Goal: Transaction & Acquisition: Purchase product/service

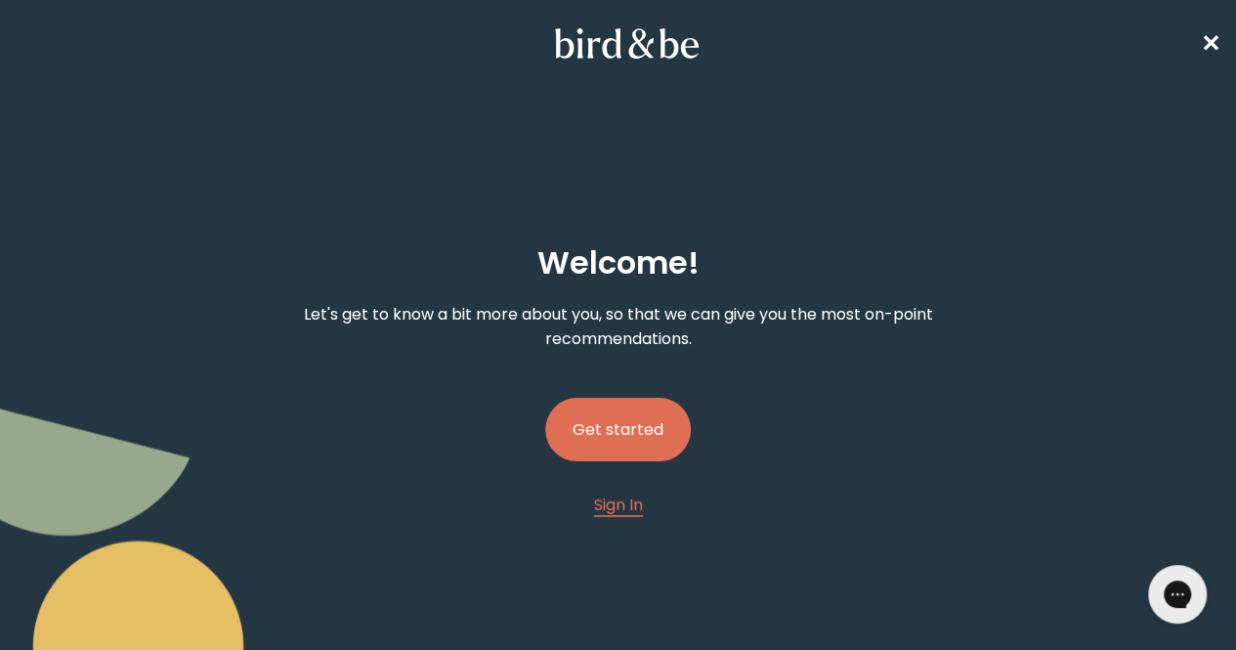
click at [631, 398] on button "Get started" at bounding box center [618, 430] width 146 height 64
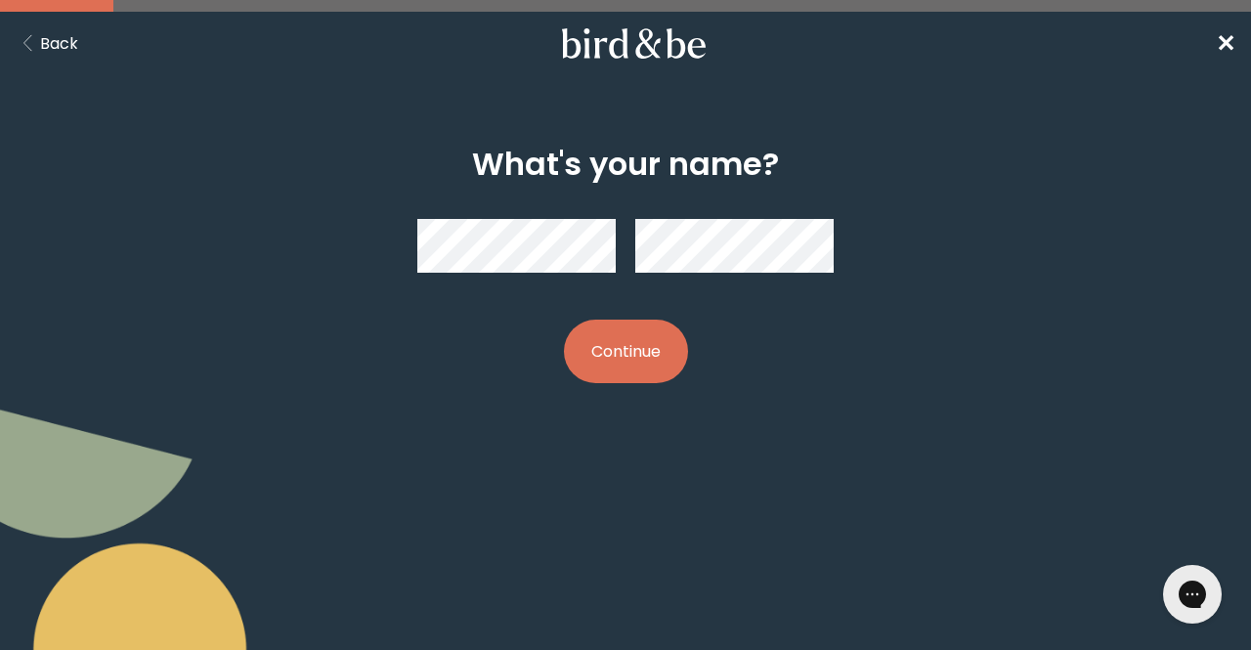
click at [635, 347] on button "Continue" at bounding box center [626, 352] width 124 height 64
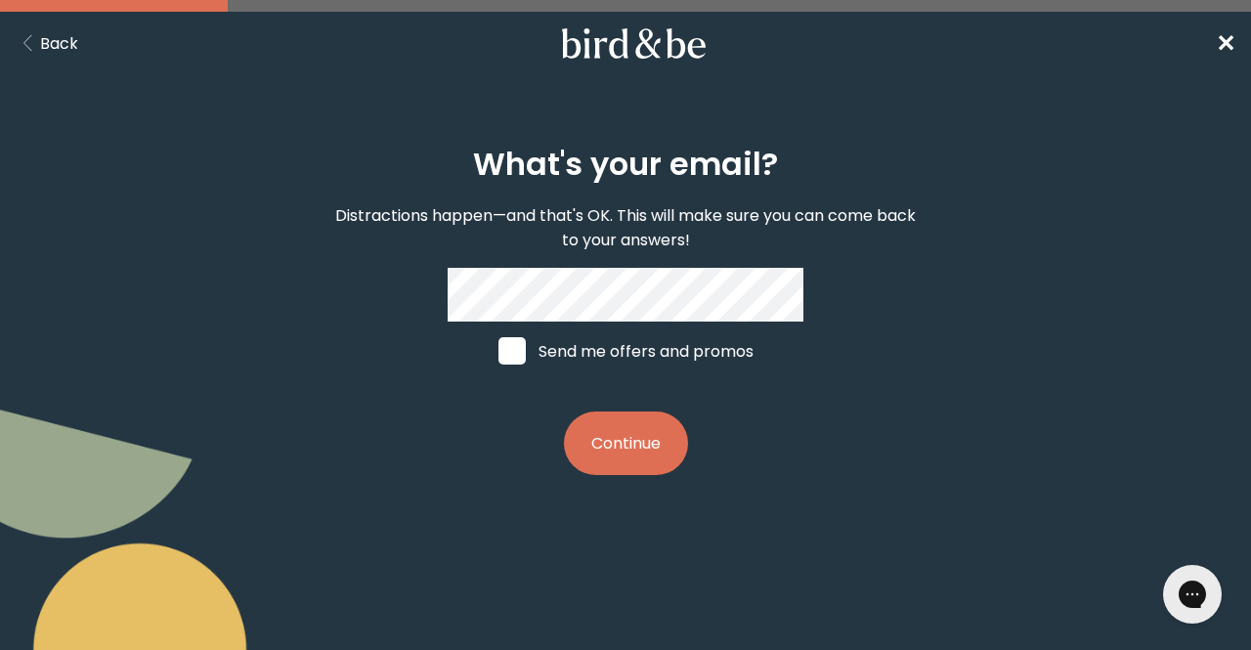
click at [627, 437] on button "Continue" at bounding box center [626, 443] width 124 height 64
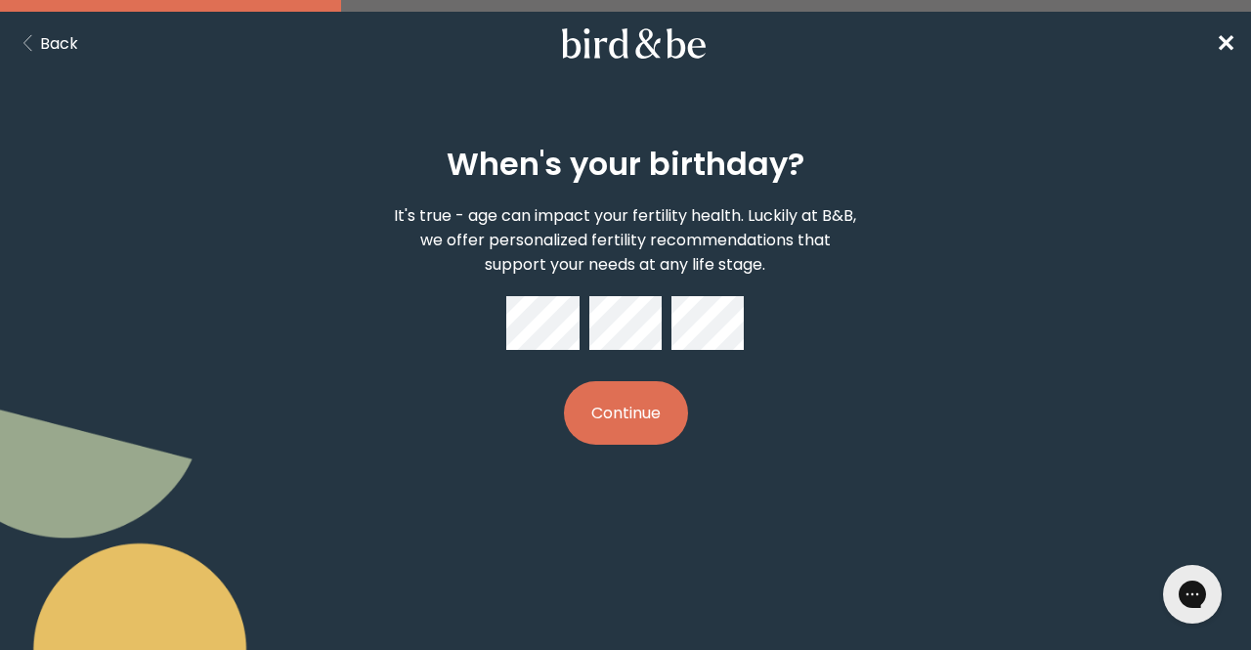
click at [633, 408] on button "Continue" at bounding box center [626, 413] width 124 height 64
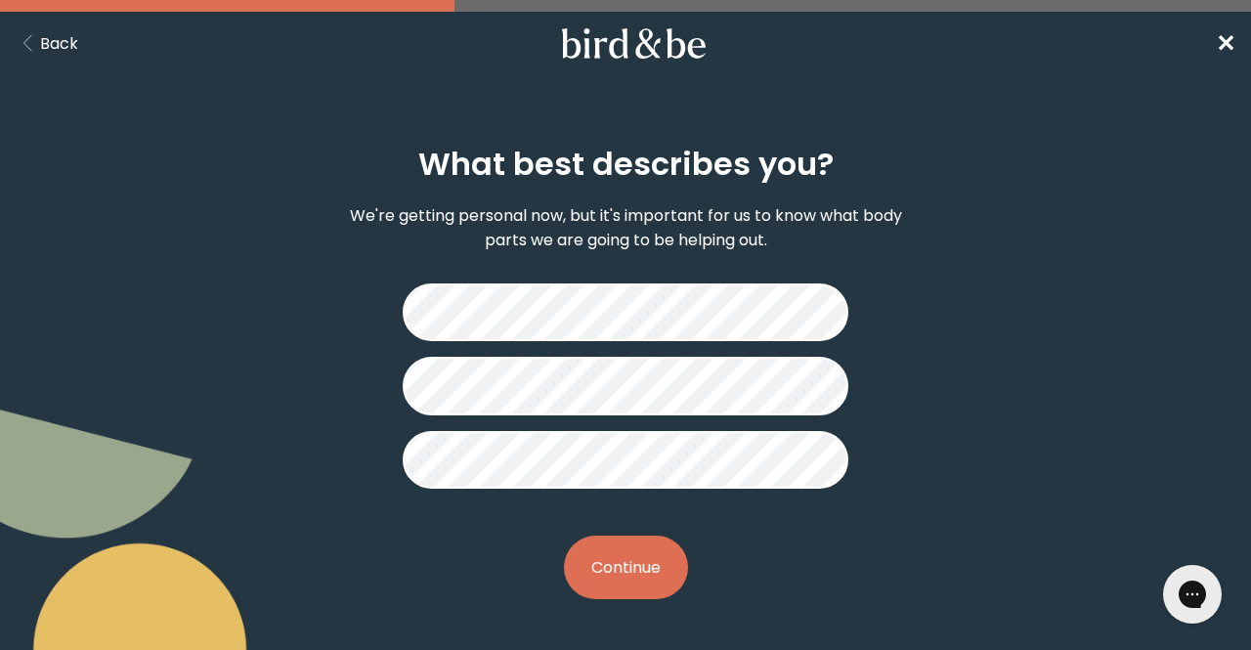
click at [631, 540] on button "Continue" at bounding box center [626, 568] width 124 height 64
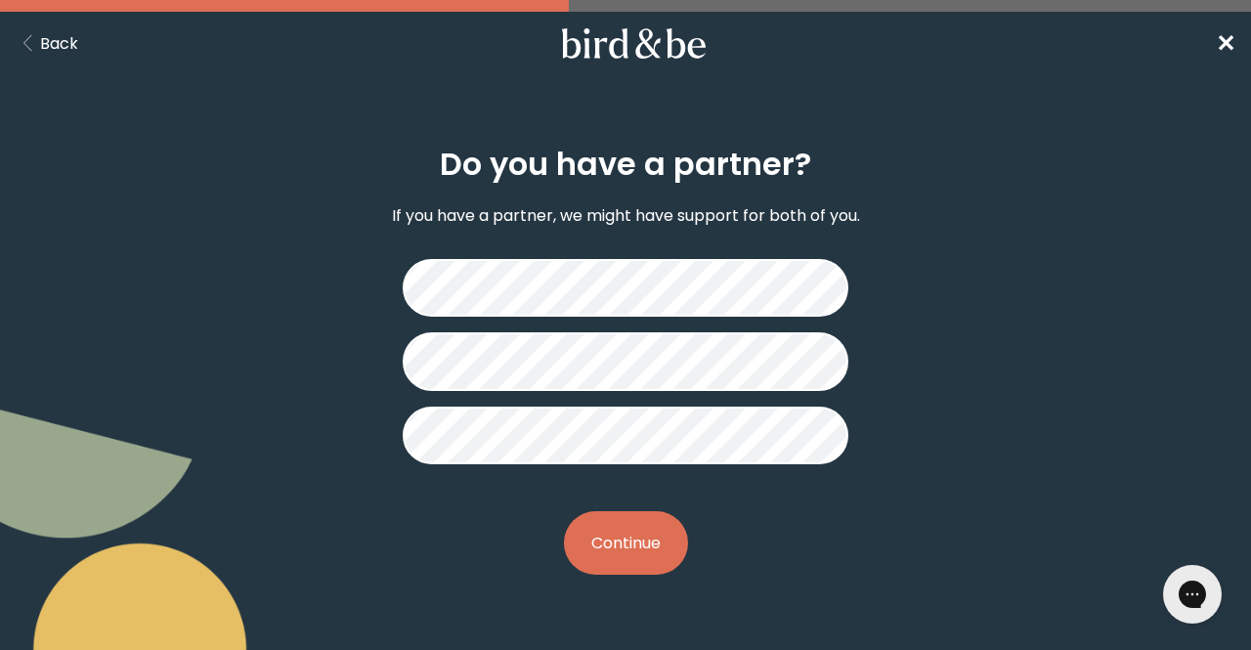
click at [633, 533] on button "Continue" at bounding box center [626, 543] width 124 height 64
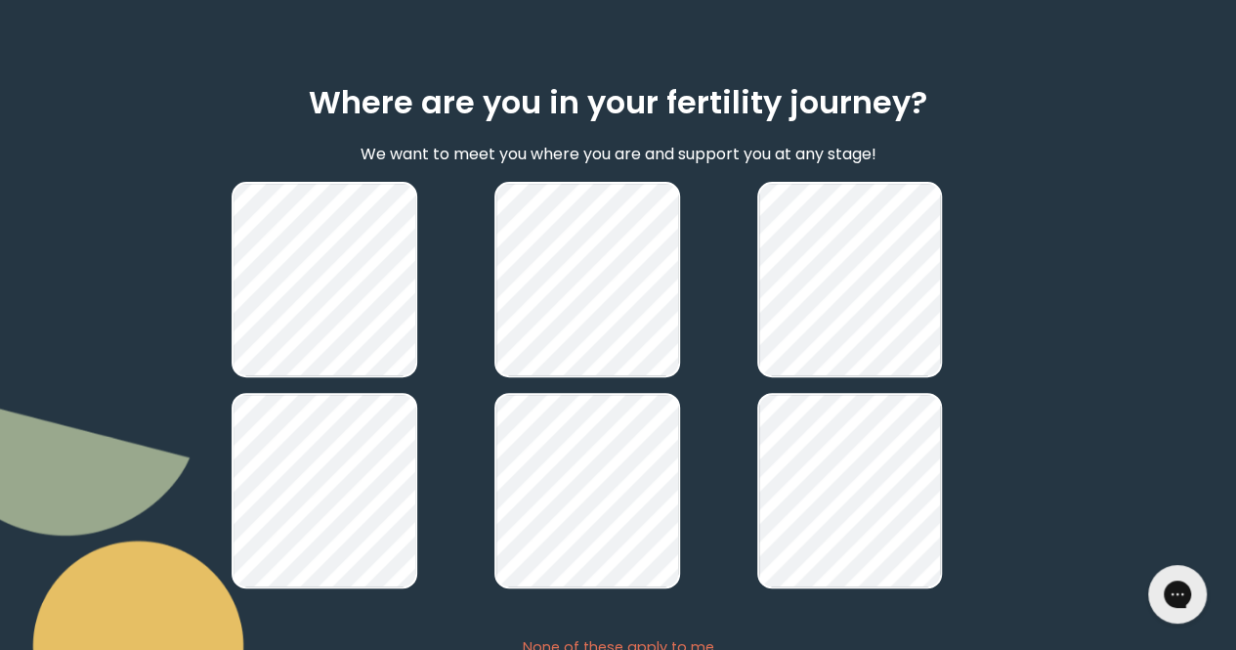
scroll to position [262, 0]
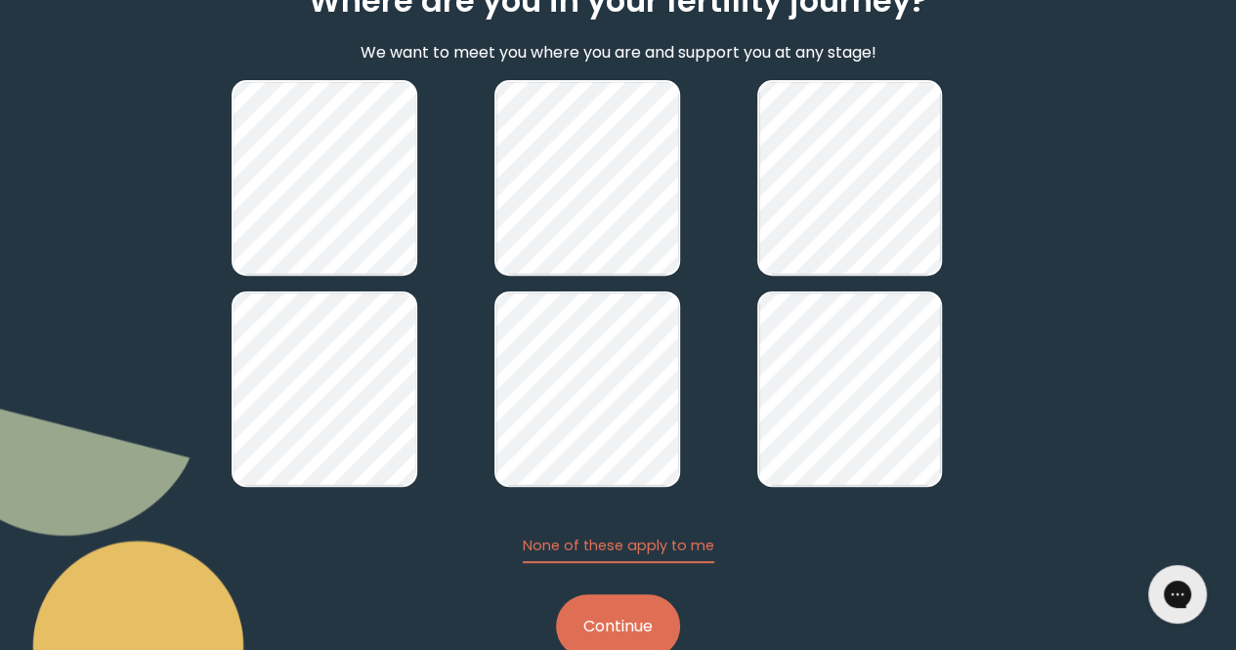
click at [622, 594] on button "Continue" at bounding box center [618, 626] width 124 height 64
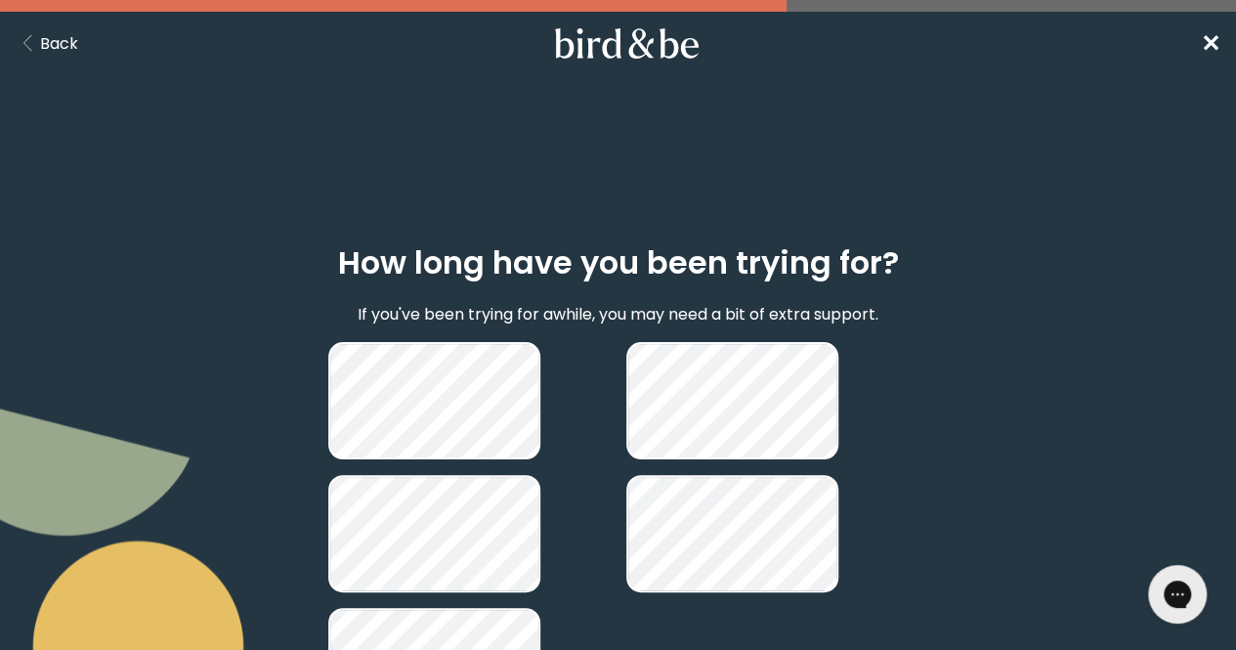
scroll to position [114, 0]
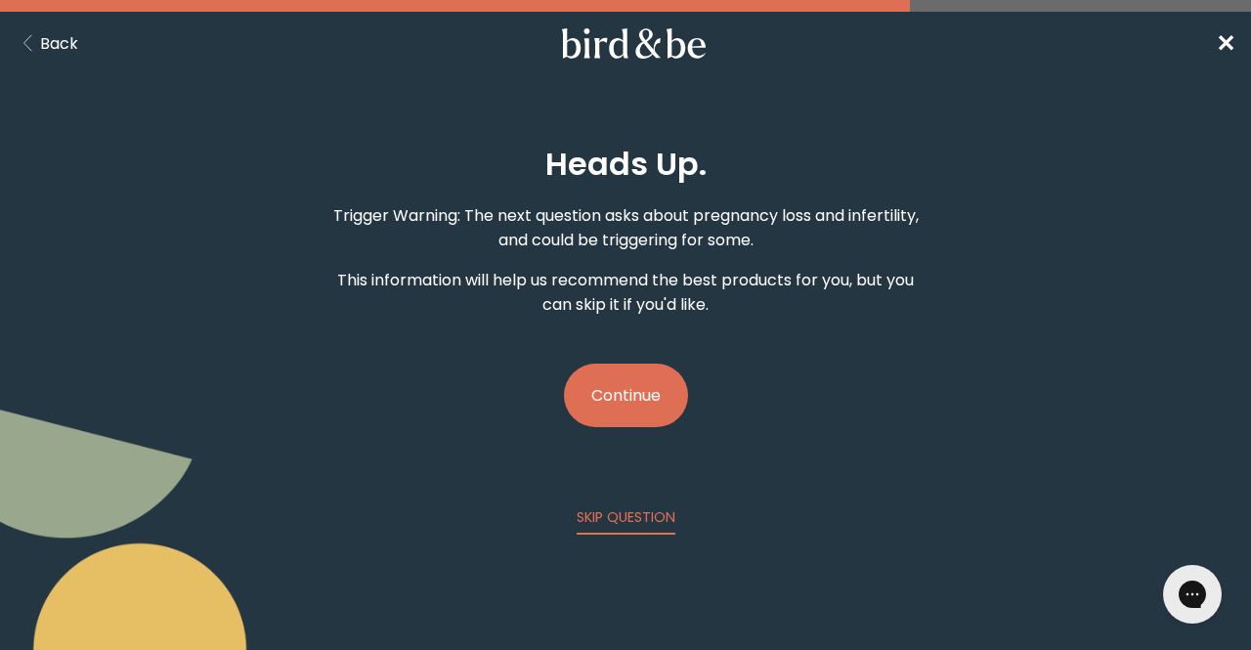
click at [631, 377] on button "Continue" at bounding box center [626, 396] width 124 height 64
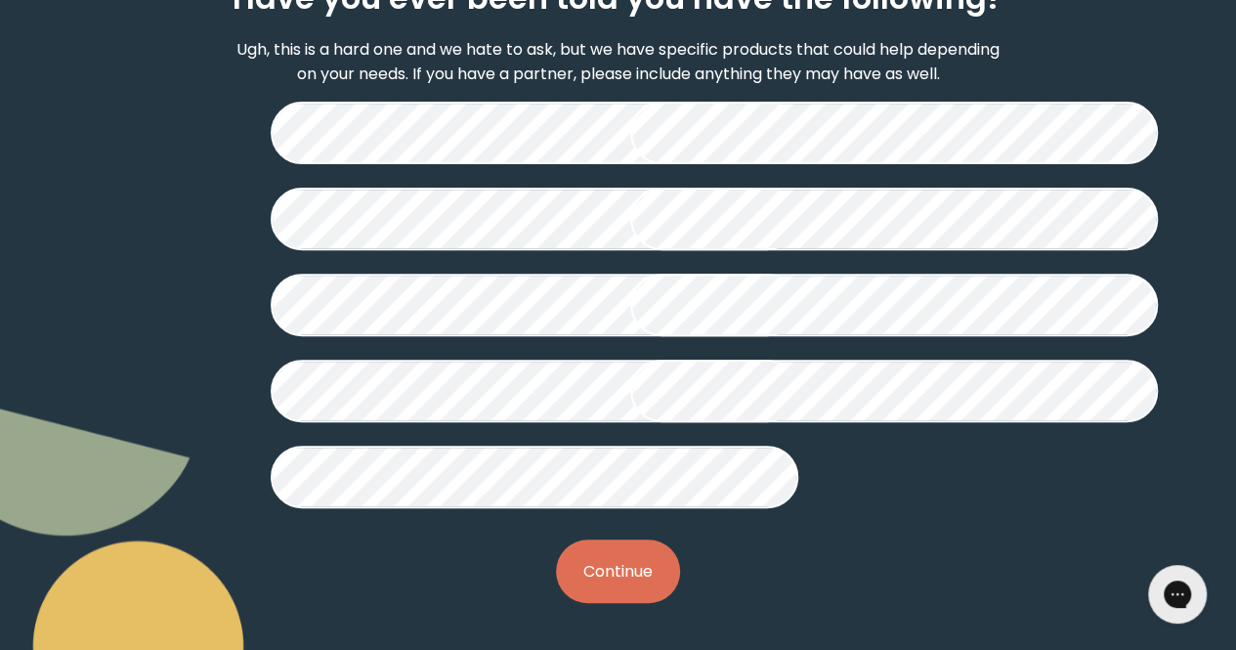
scroll to position [520, 0]
click at [598, 603] on button "Continue" at bounding box center [618, 571] width 124 height 64
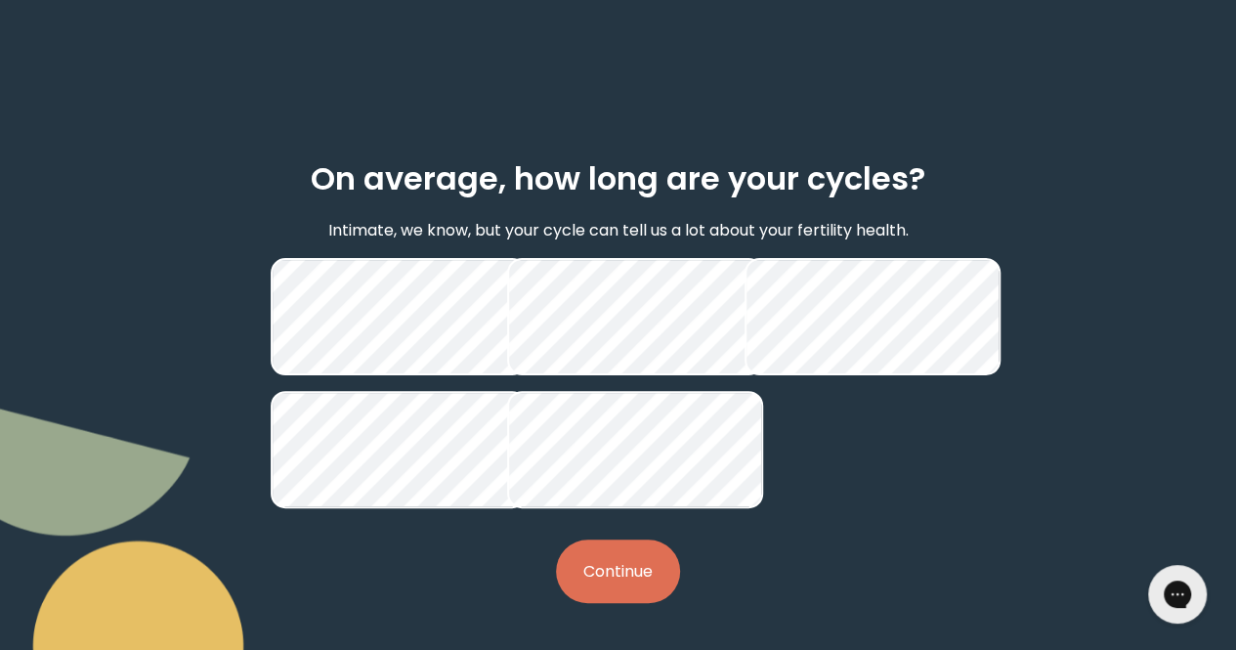
scroll to position [102, 0]
click at [607, 603] on button "Continue" at bounding box center [618, 571] width 124 height 64
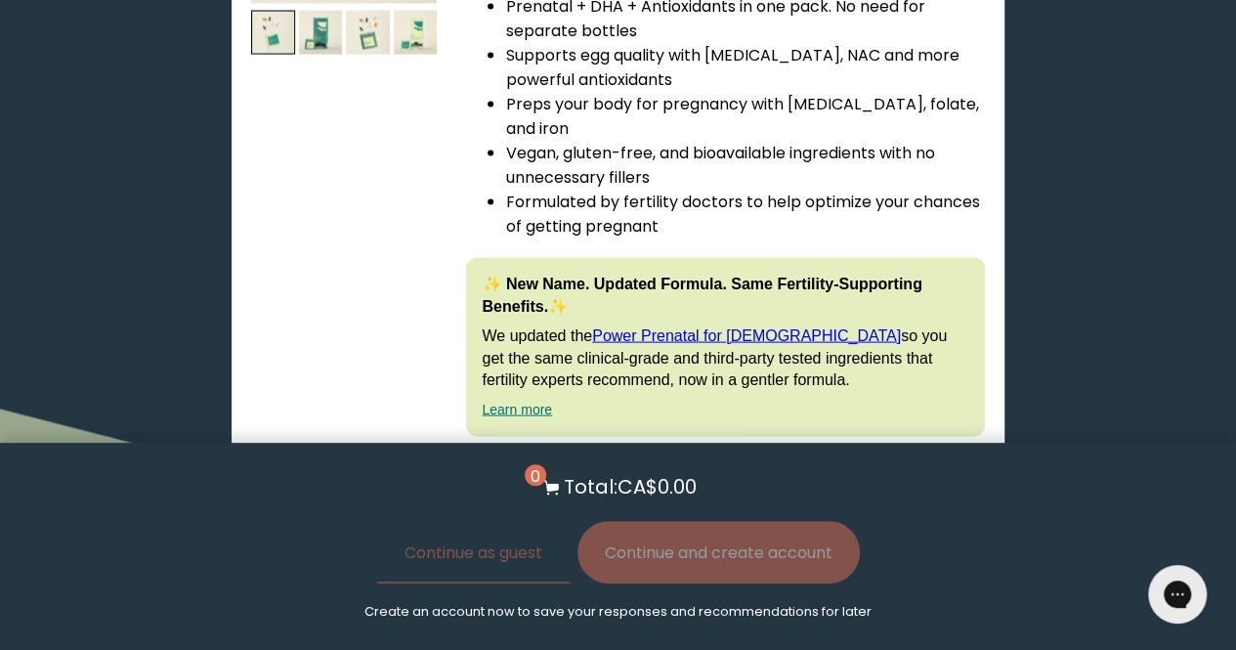
scroll to position [5647, 0]
click at [0, 0] on input "With [MEDICAL_DATA] Boost" at bounding box center [0, 0] width 0 height 0
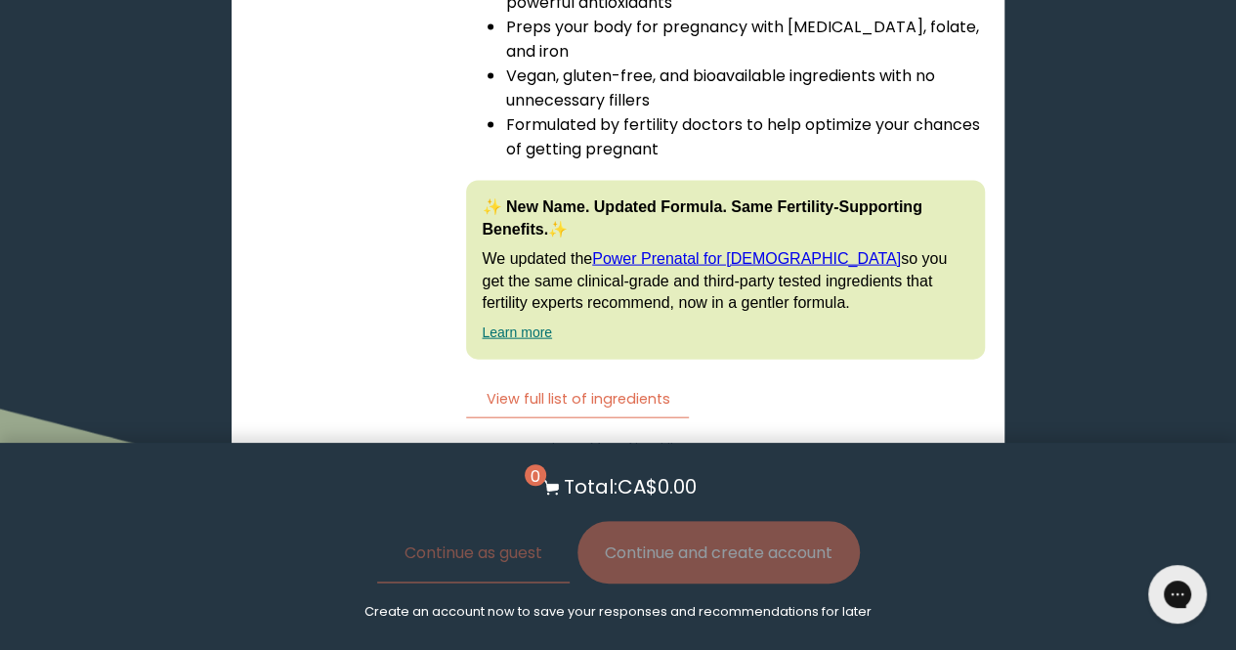
scroll to position [5730, 0]
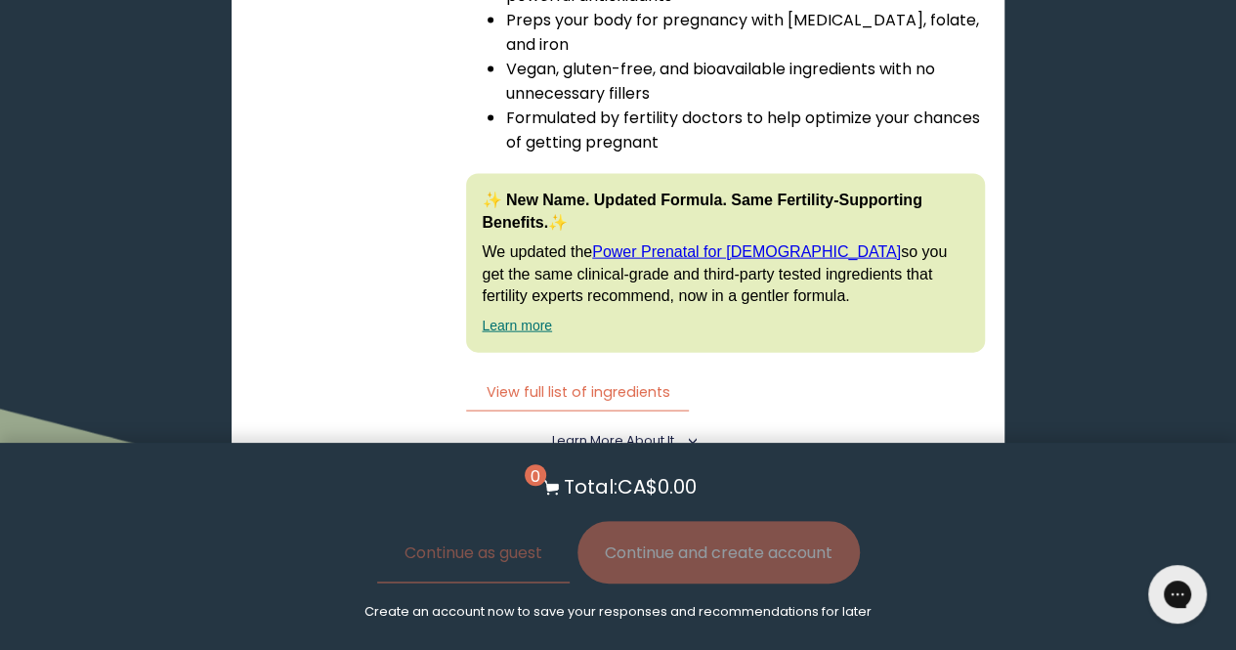
radio input "true"
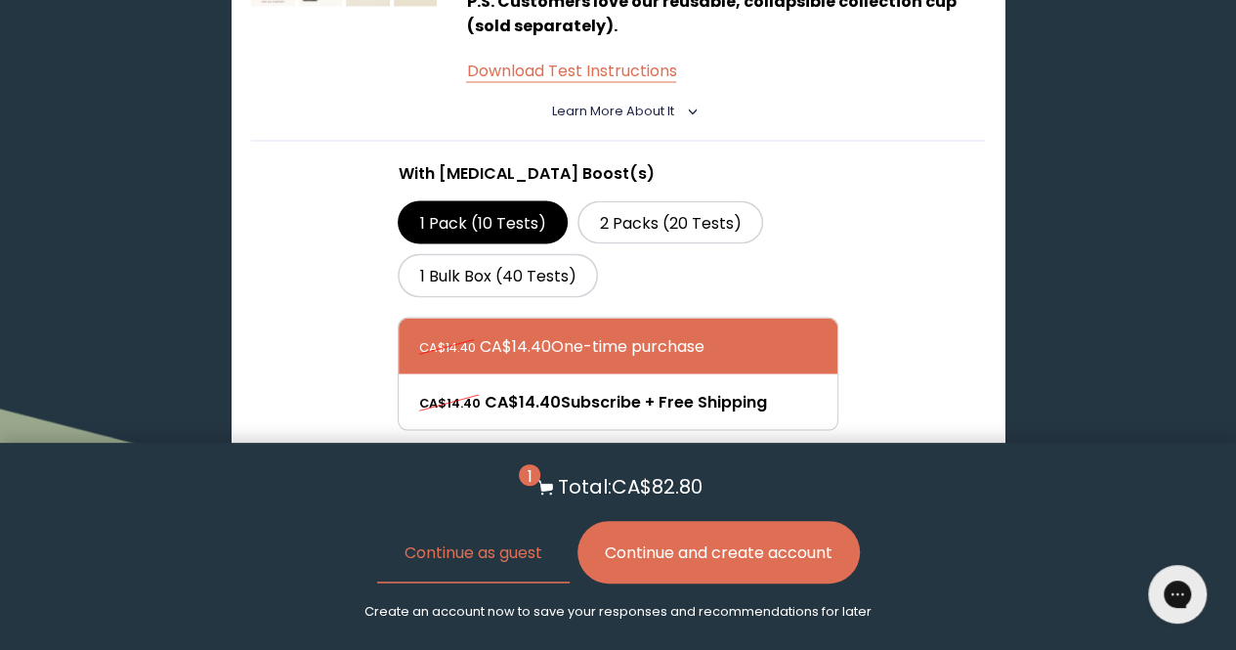
scroll to position [1709, 0]
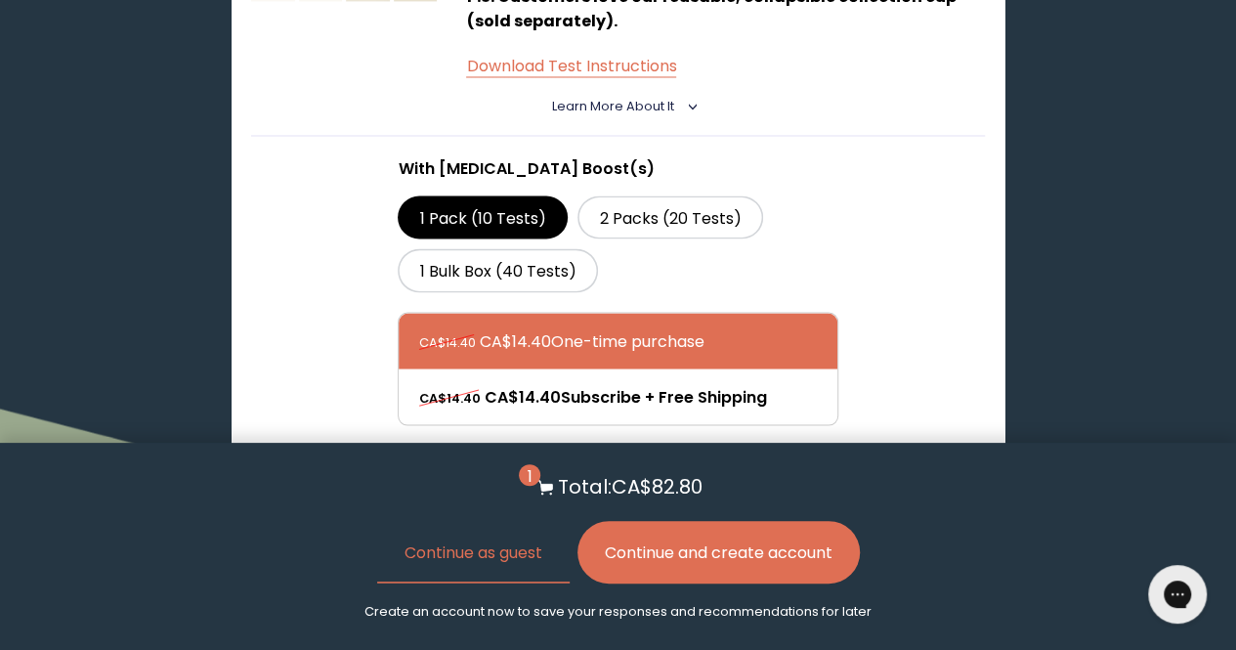
click at [670, 474] on button "Add to Cart - CA$14.40" at bounding box center [617, 496] width 227 height 44
click at [818, 544] on button "Continue and create account" at bounding box center [719, 552] width 282 height 63
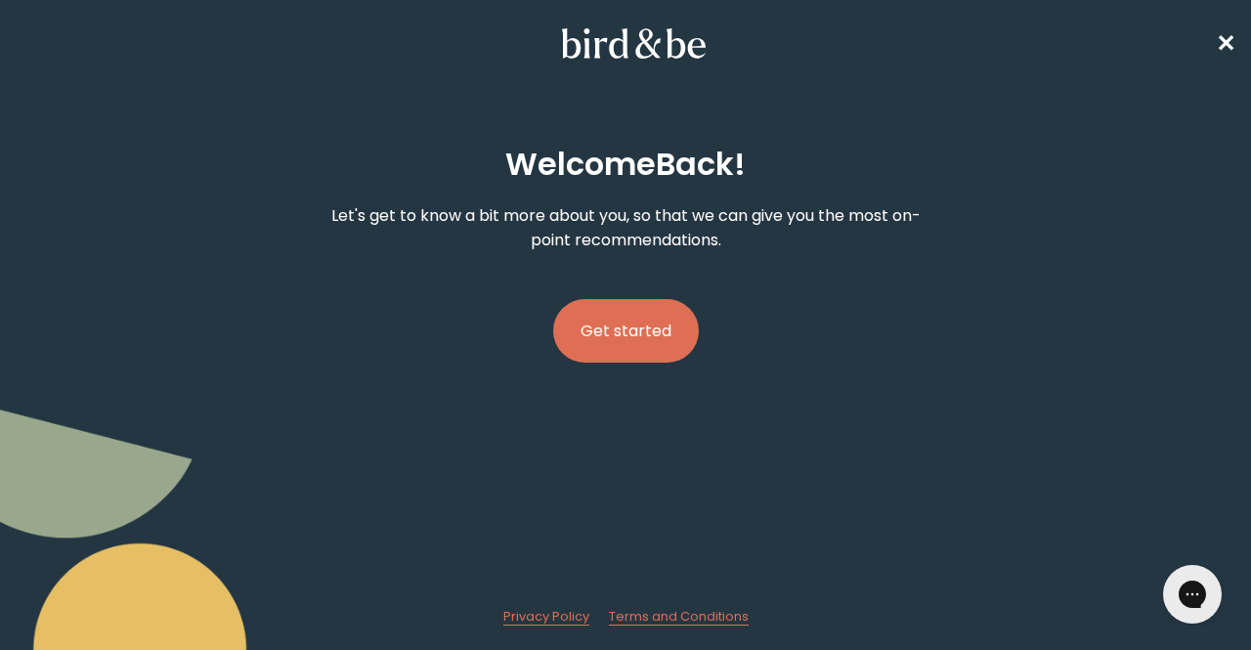
click at [641, 333] on button "Get started" at bounding box center [626, 331] width 146 height 64
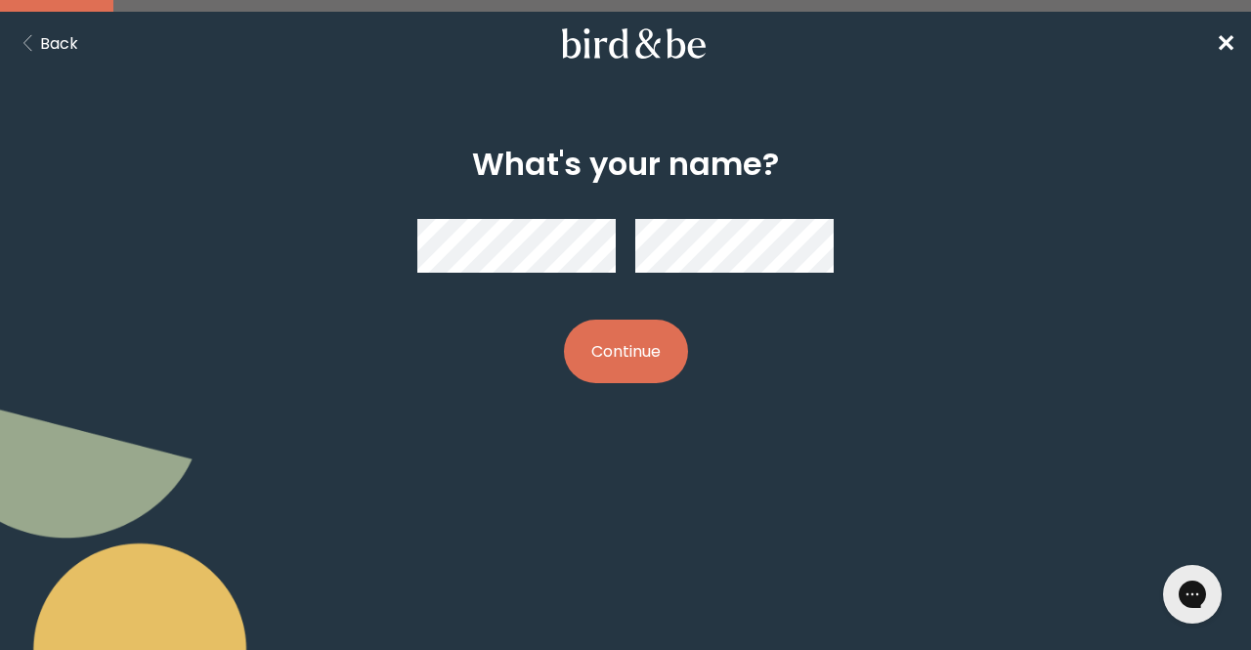
click at [633, 380] on button "Continue" at bounding box center [626, 352] width 124 height 64
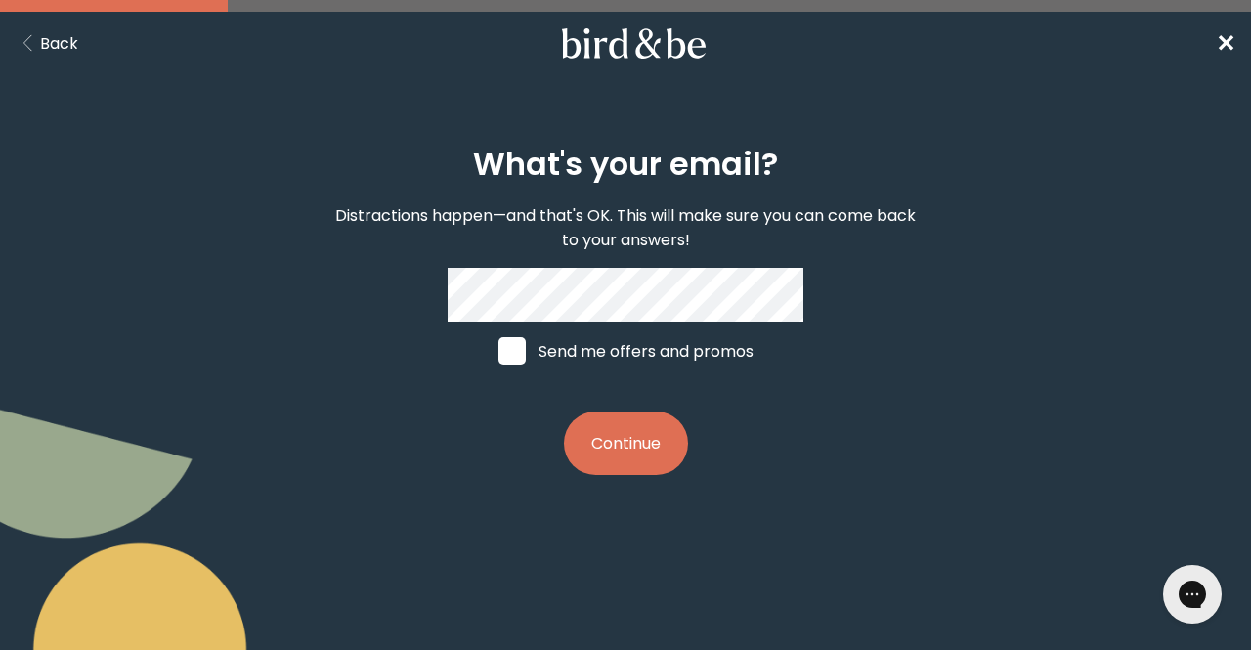
click at [598, 349] on label "Send me offers and promos" at bounding box center [626, 351] width 292 height 59
click at [498, 351] on input "Send me offers and promos" at bounding box center [497, 351] width 1 height 1
checkbox input "true"
click at [625, 422] on button "Continue" at bounding box center [626, 443] width 124 height 64
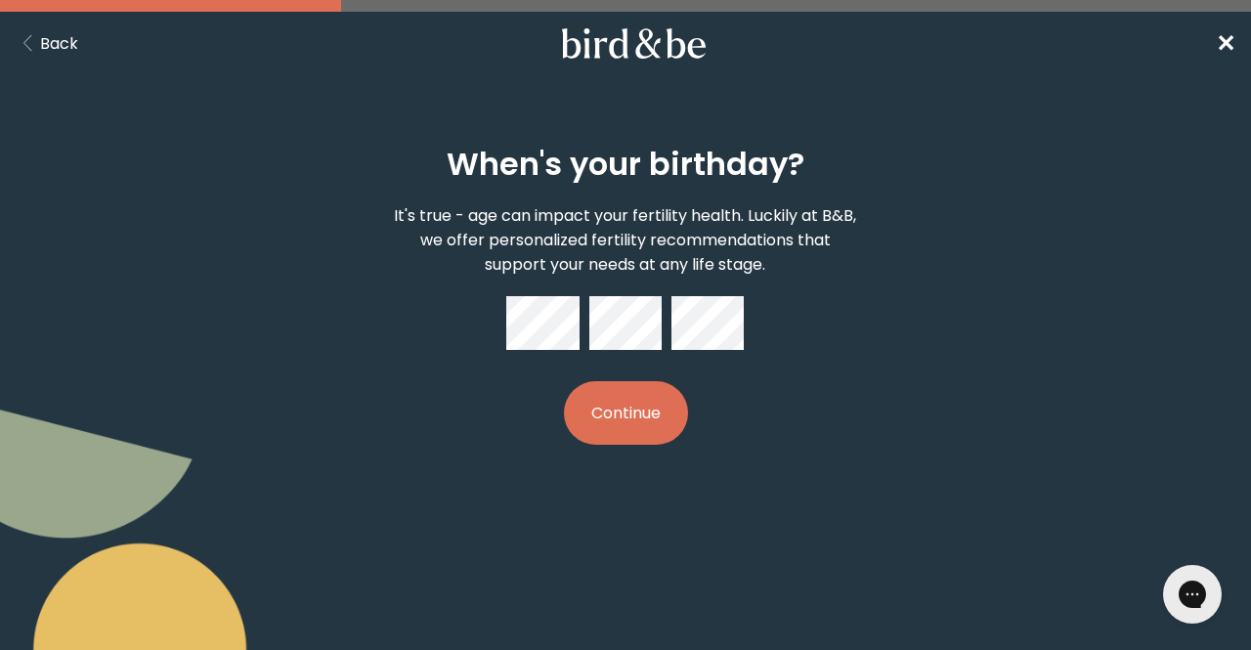
click at [625, 422] on button "Continue" at bounding box center [626, 413] width 124 height 64
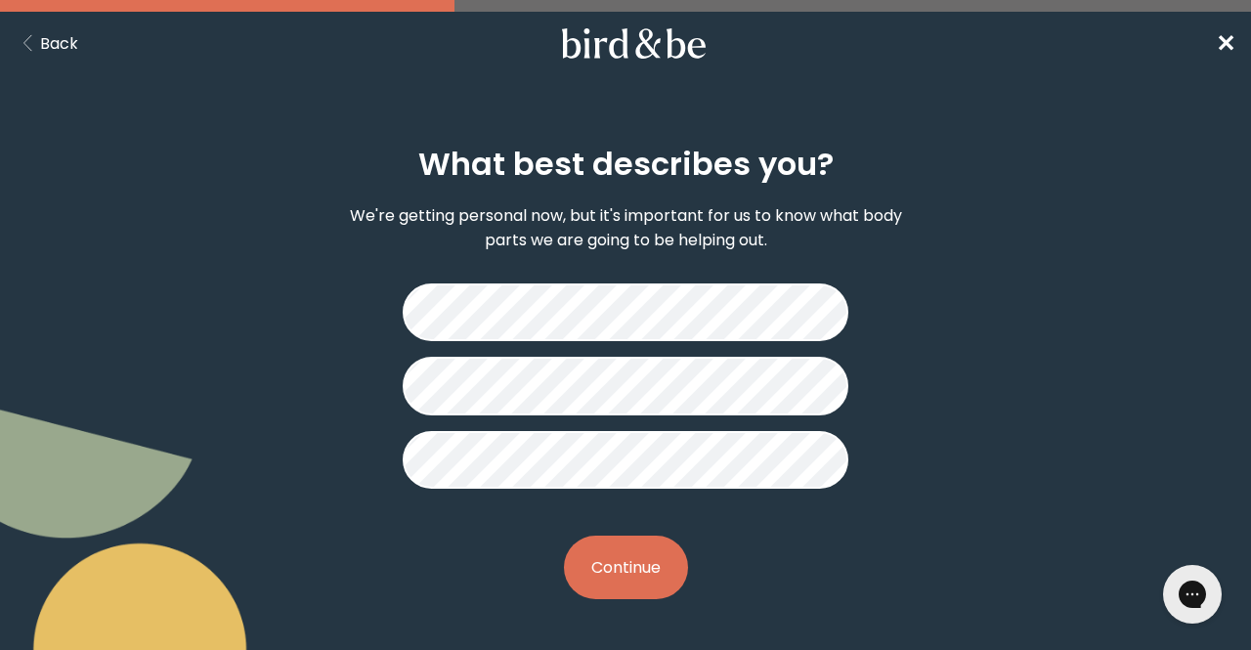
click at [649, 546] on button "Continue" at bounding box center [626, 568] width 124 height 64
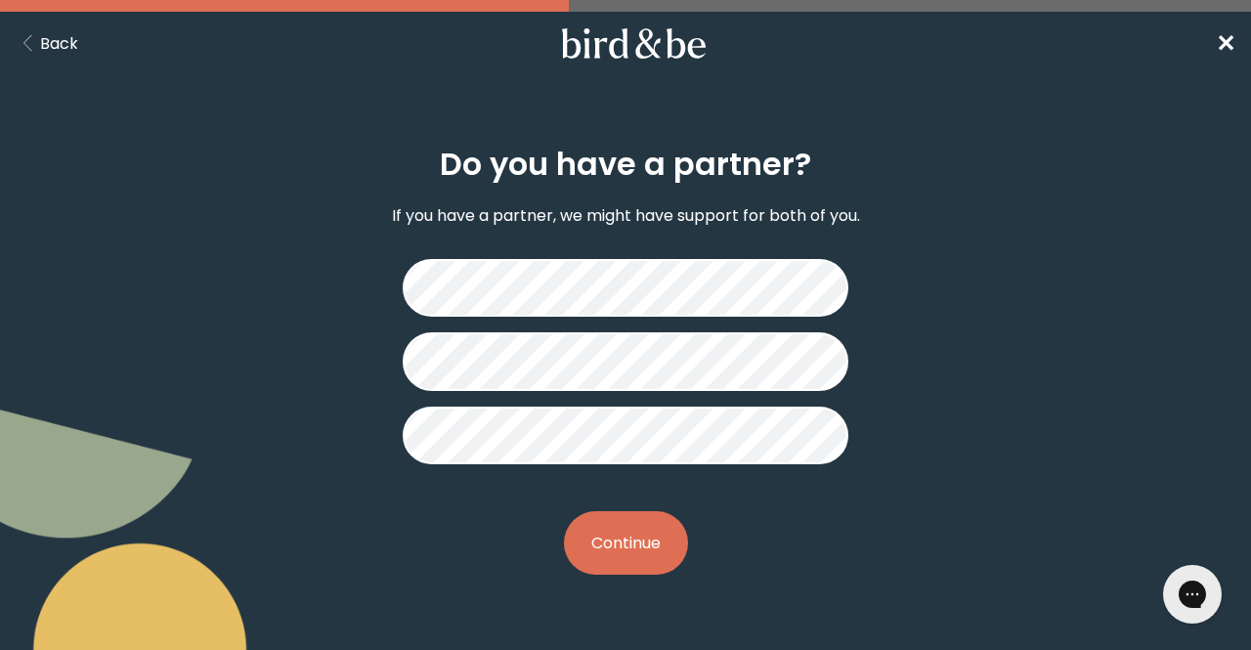
click at [649, 546] on button "Continue" at bounding box center [626, 543] width 124 height 64
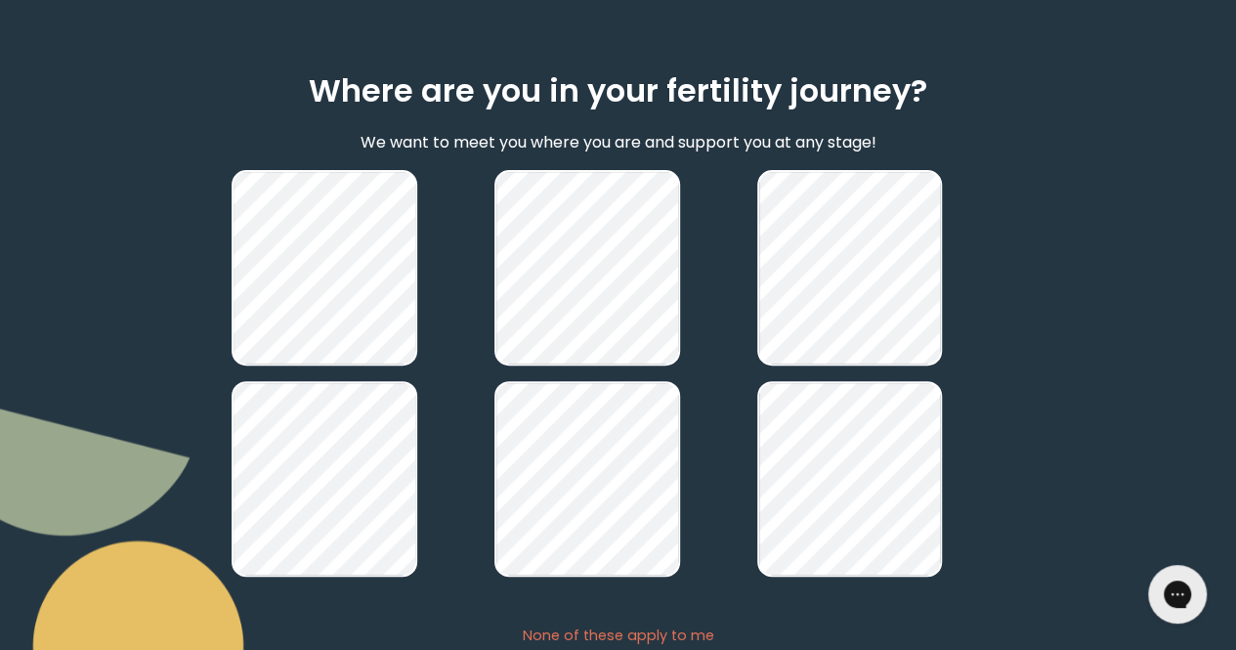
scroll to position [216, 0]
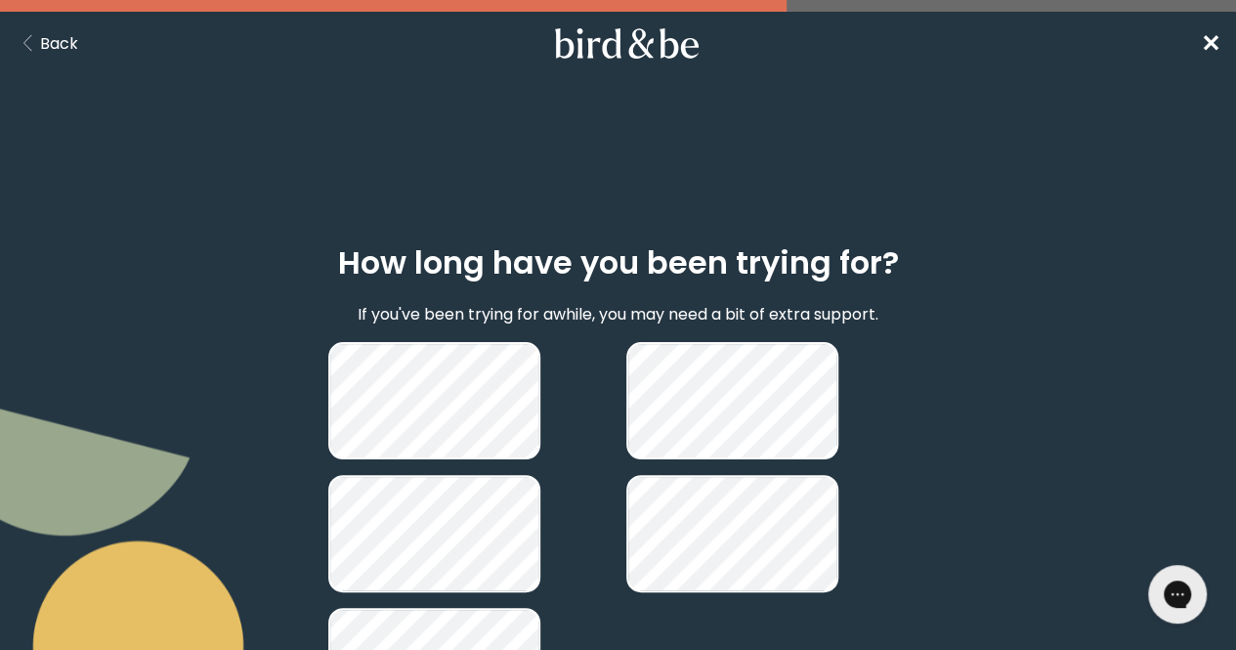
scroll to position [114, 0]
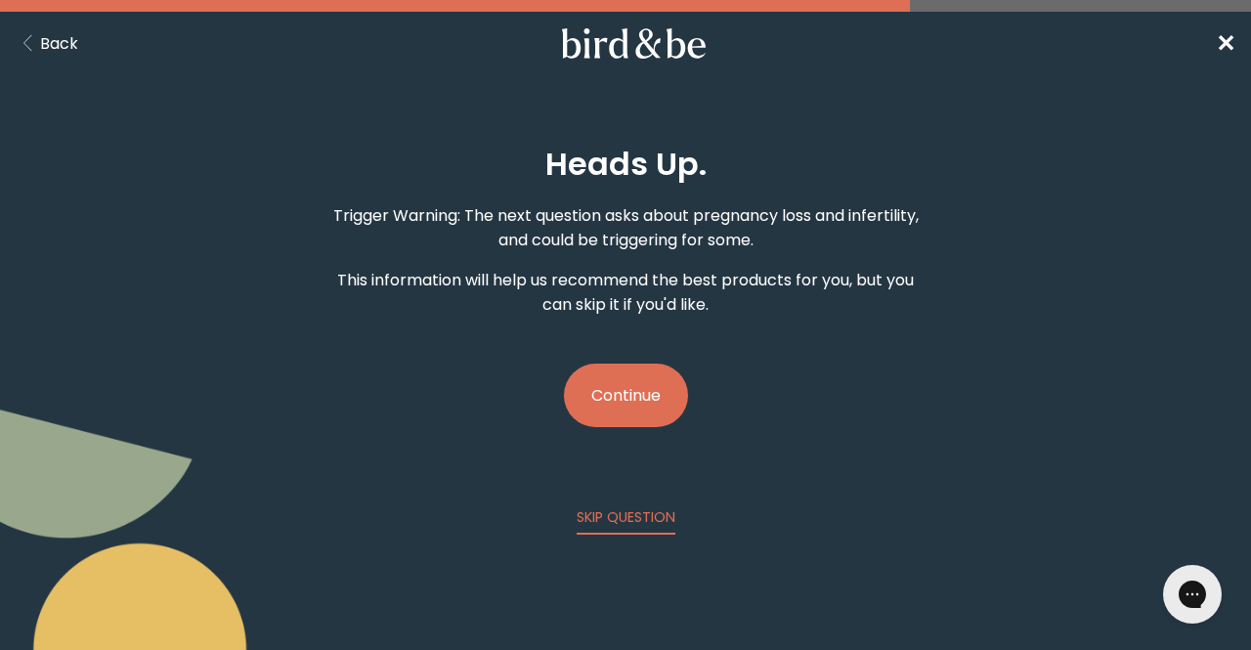
click at [629, 364] on button "Continue" at bounding box center [626, 396] width 124 height 64
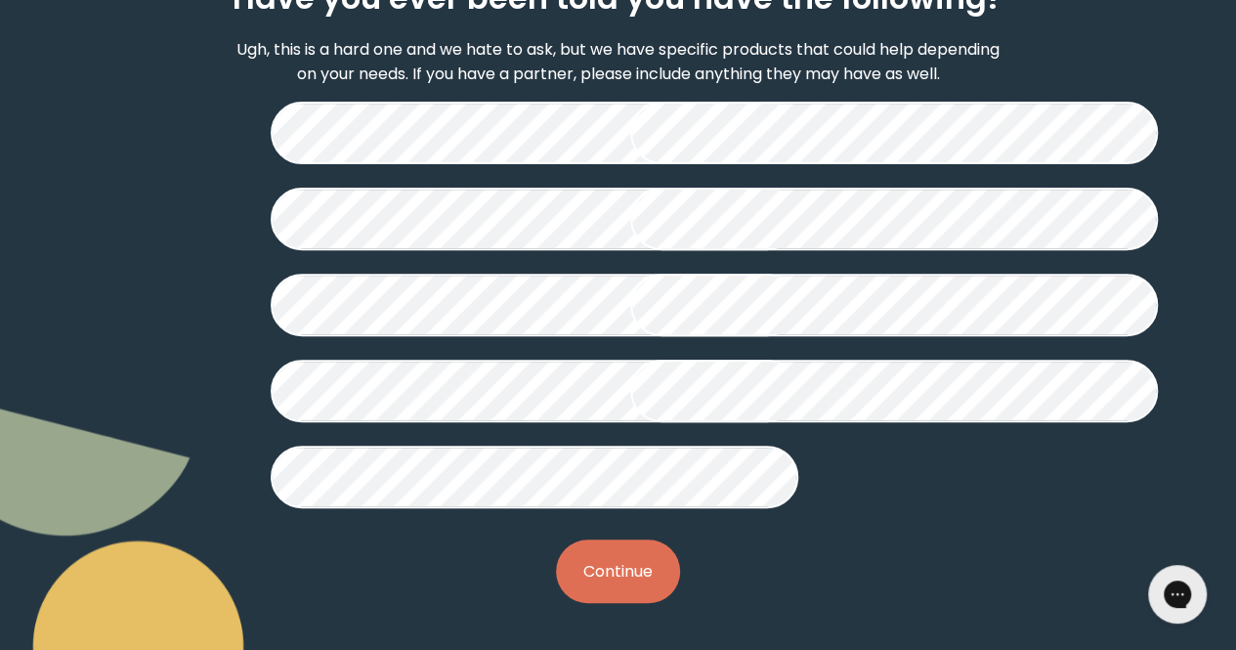
scroll to position [575, 0]
click at [605, 548] on button "Continue" at bounding box center [618, 571] width 124 height 64
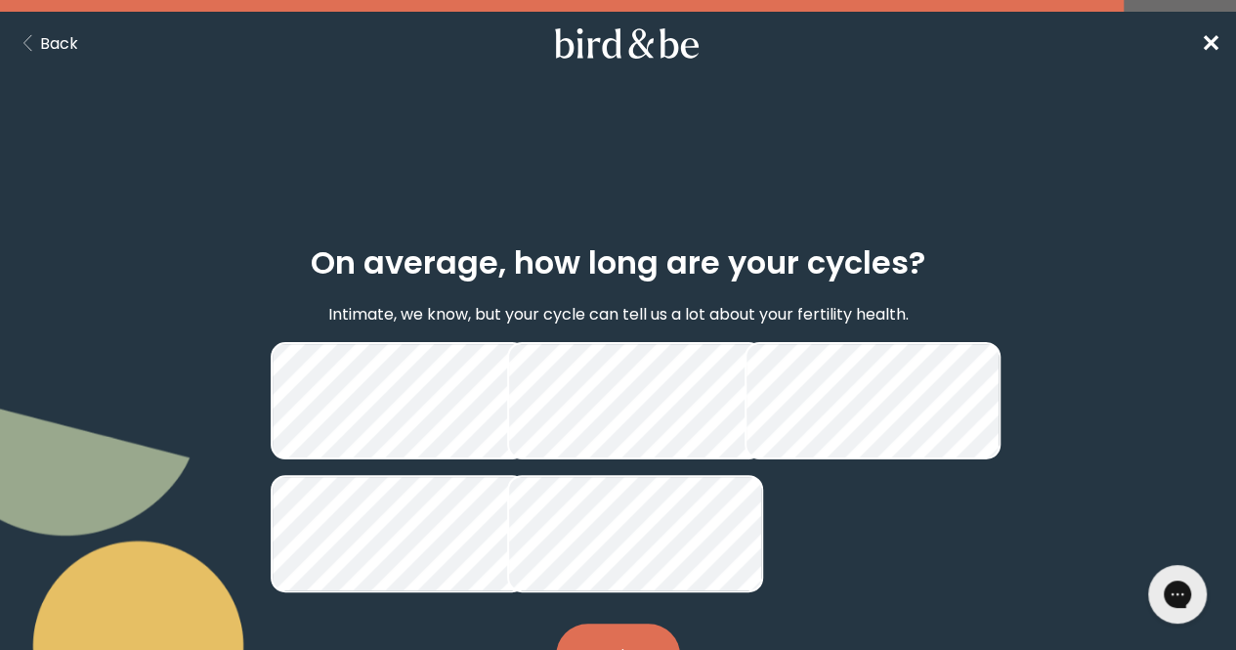
scroll to position [161, 0]
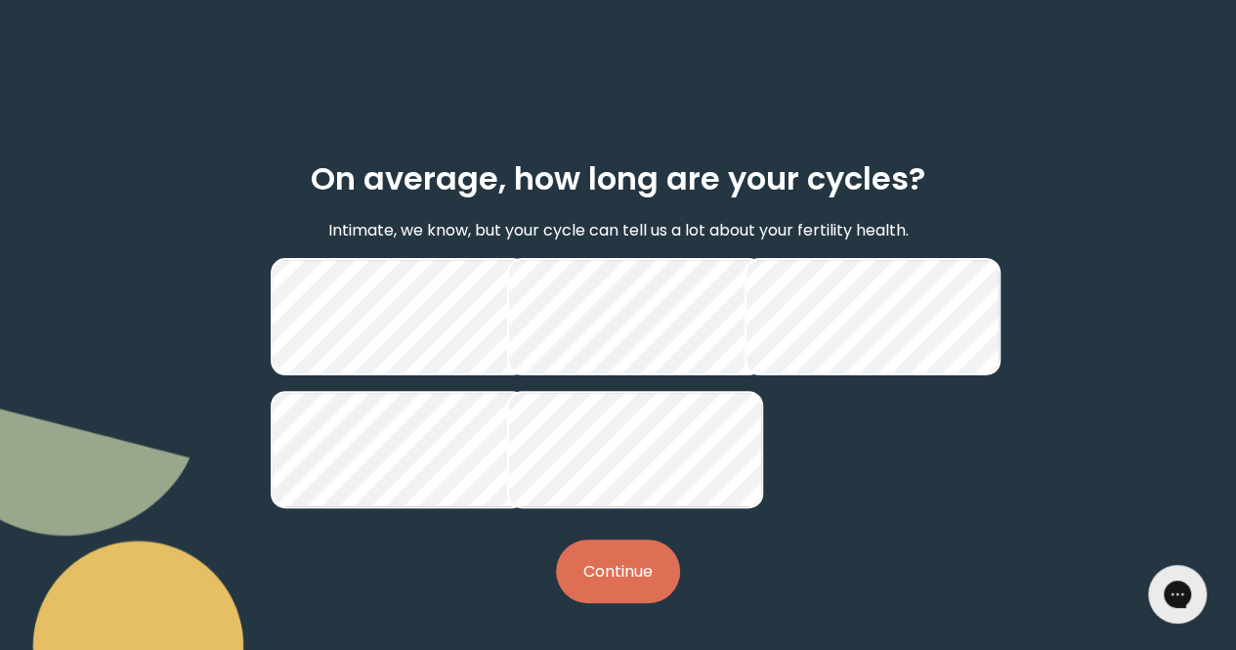
click at [631, 566] on button "Continue" at bounding box center [618, 571] width 124 height 64
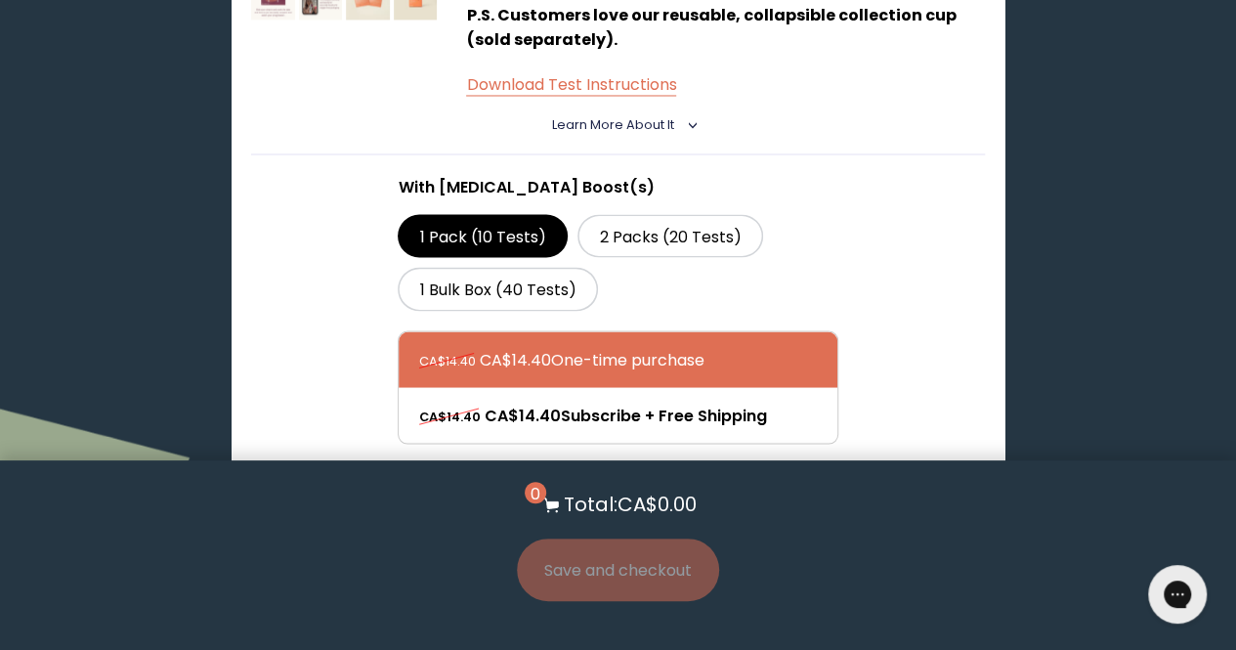
scroll to position [1692, 0]
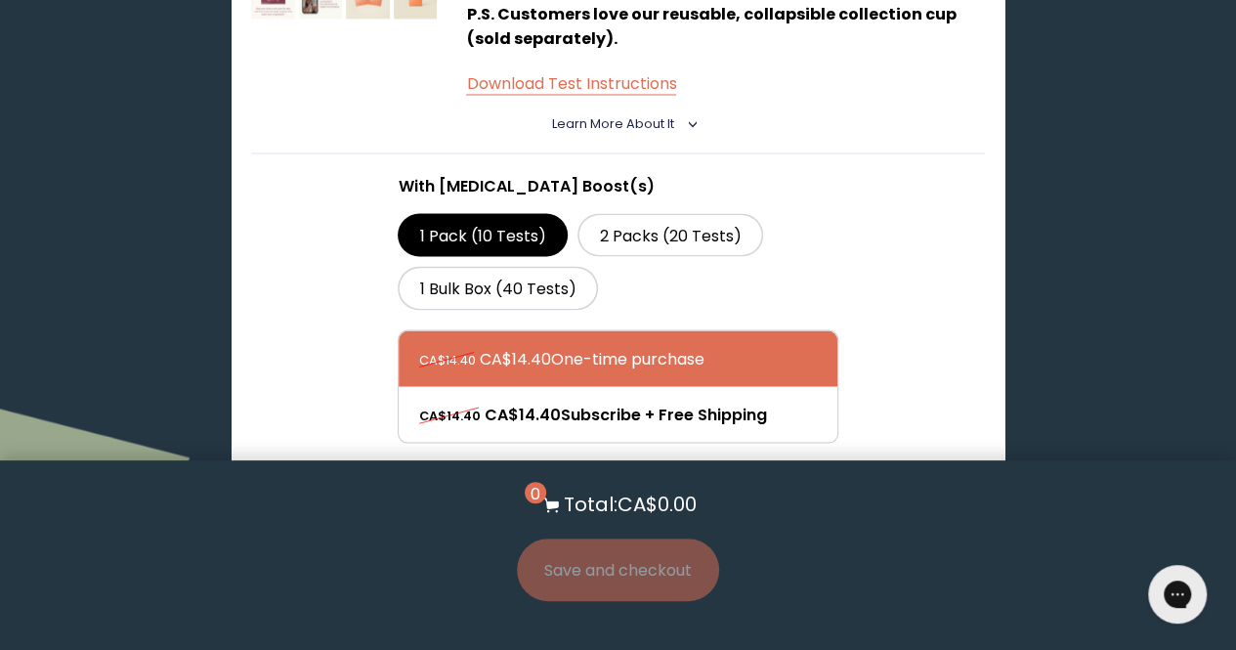
click at [672, 492] on button "Add to Cart - CA$14.40" at bounding box center [617, 514] width 227 height 44
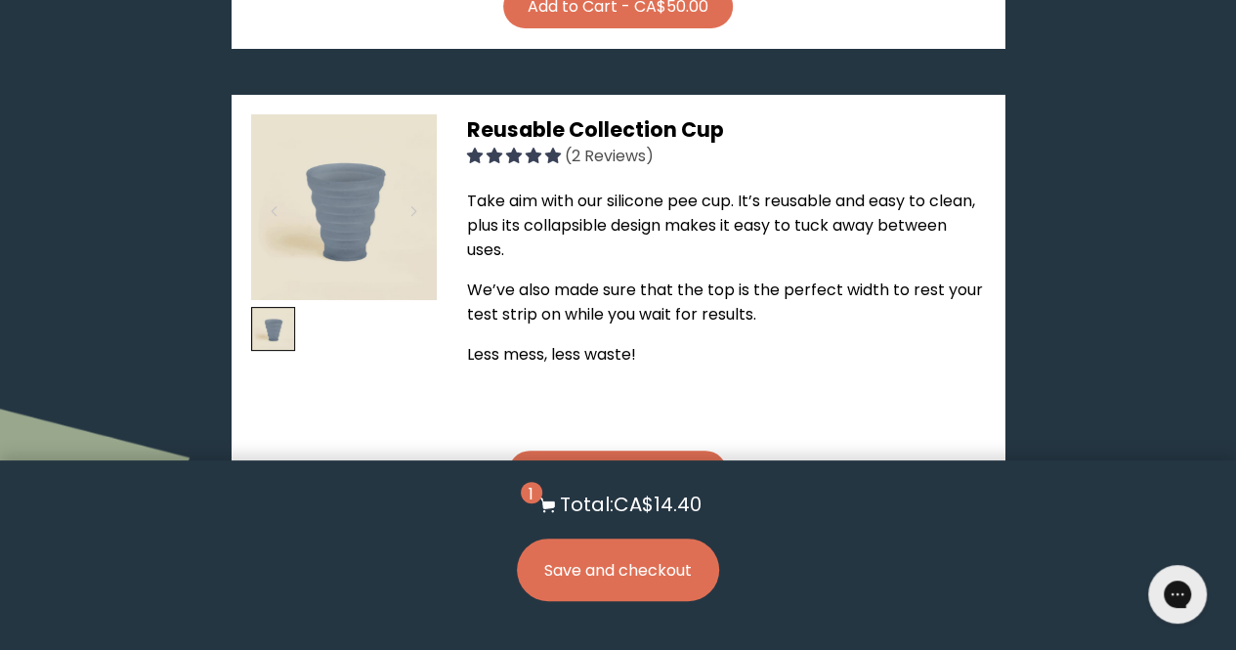
scroll to position [3774, 0]
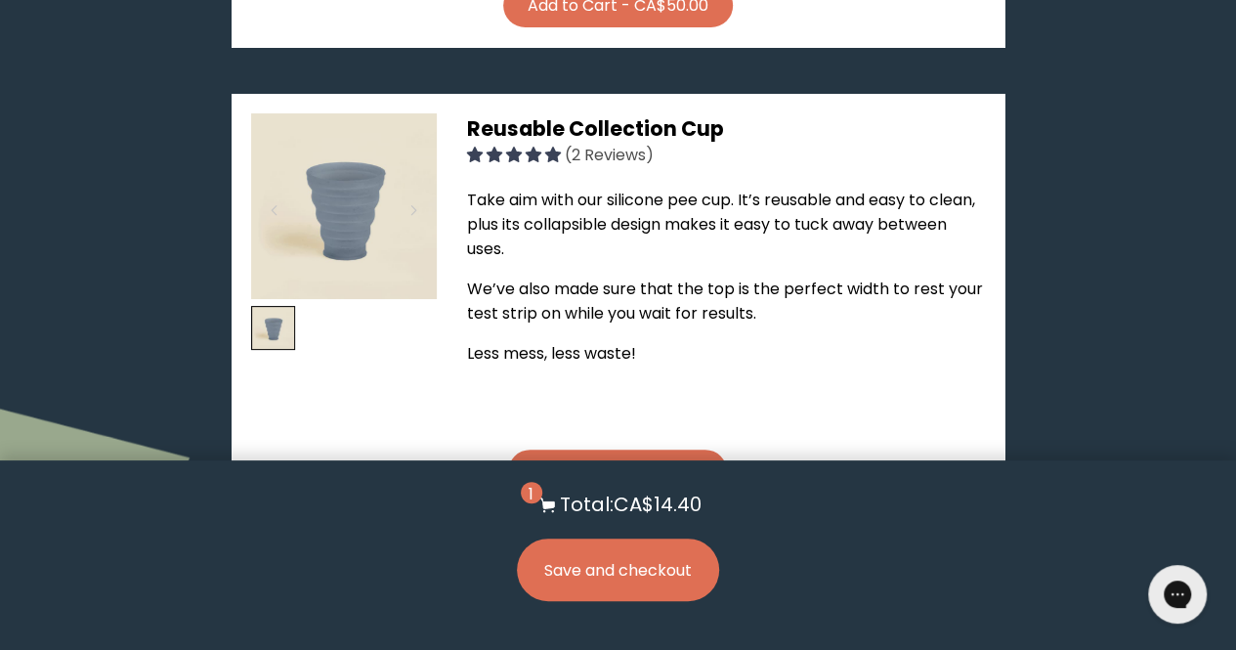
click at [691, 450] on button "Add to Cart - CA$3.60" at bounding box center [617, 472] width 219 height 44
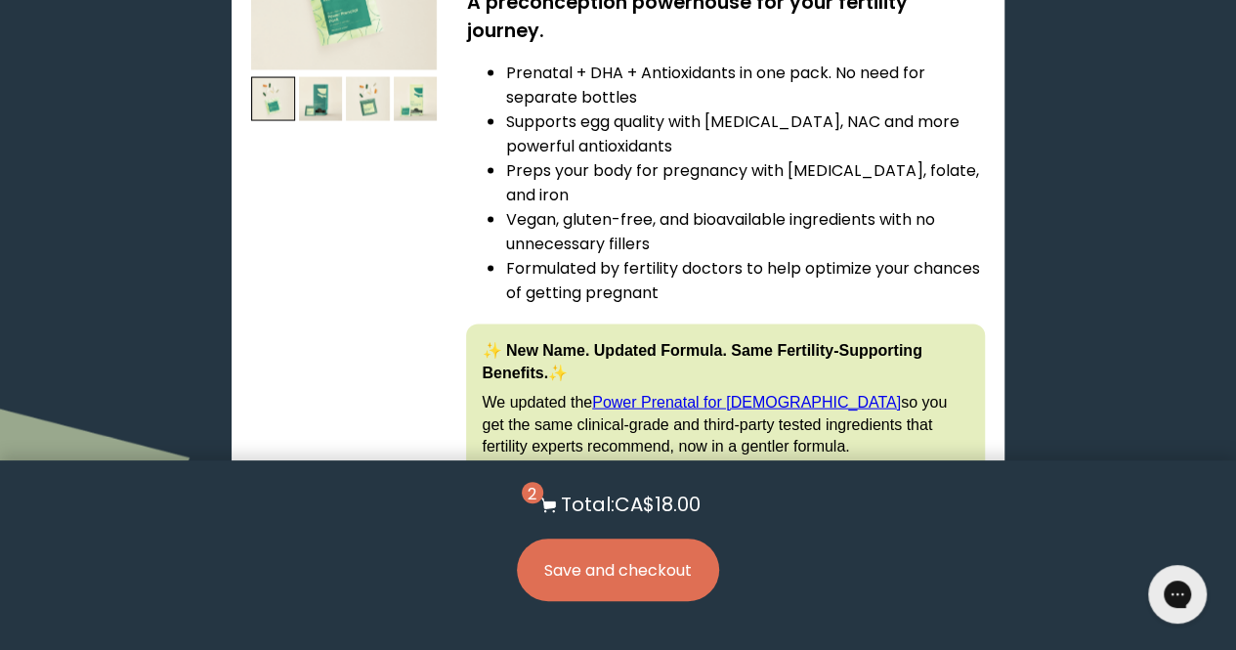
scroll to position [5586, 0]
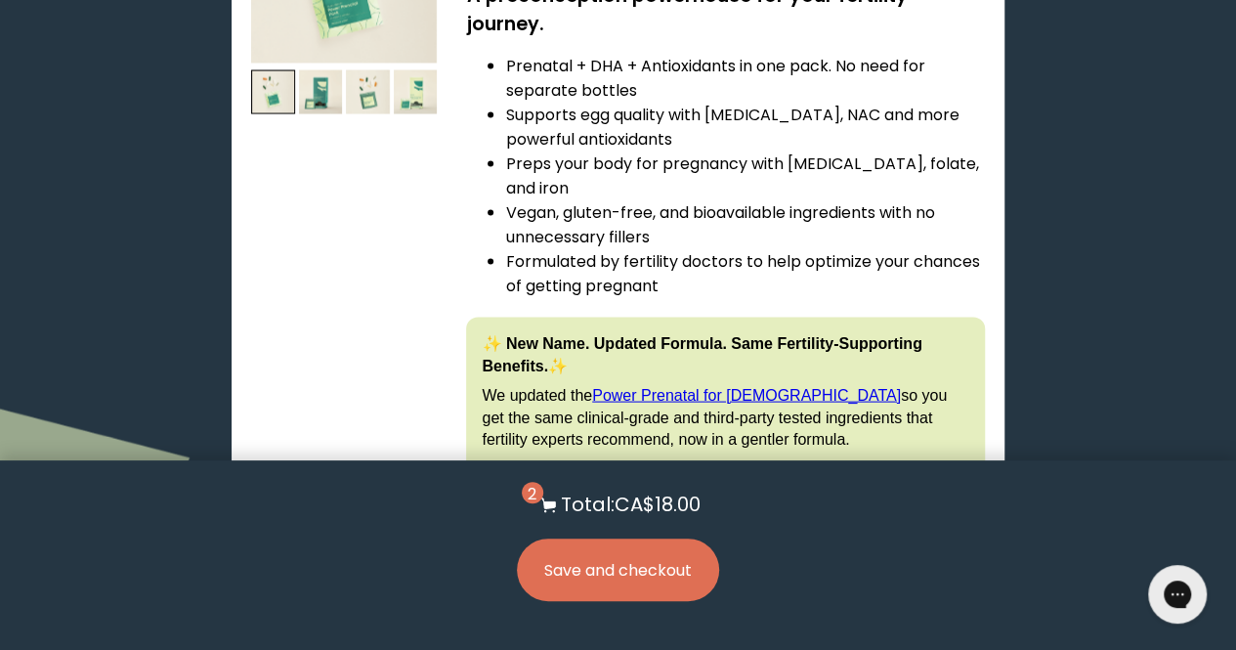
click at [0, 0] on input "With [MEDICAL_DATA] Boost" at bounding box center [0, 0] width 0 height 0
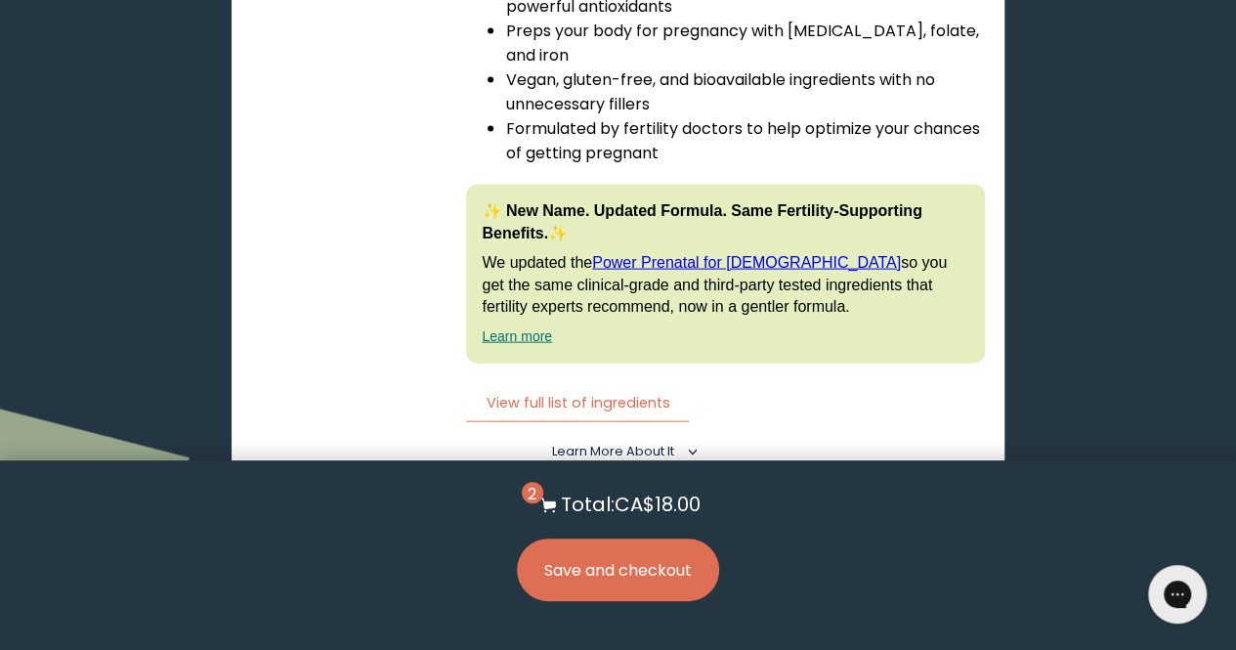
scroll to position [5731, 0]
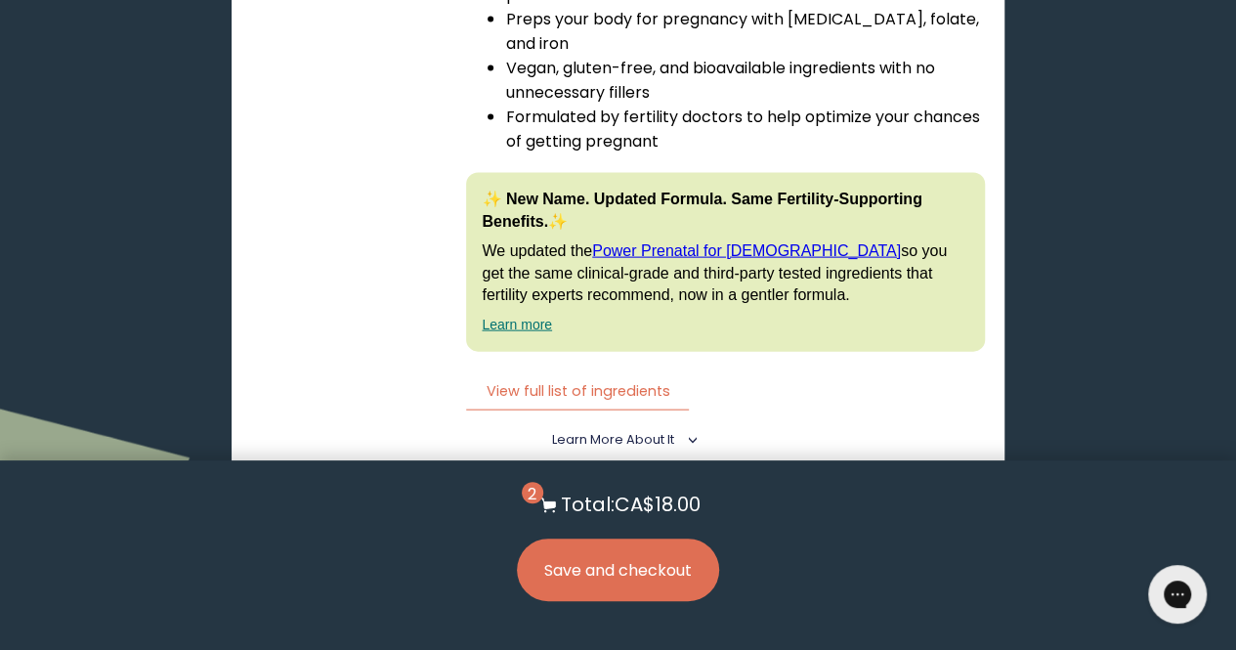
radio input "true"
click at [653, 589] on button "Save and checkout" at bounding box center [618, 570] width 202 height 63
